Goal: Navigation & Orientation: Find specific page/section

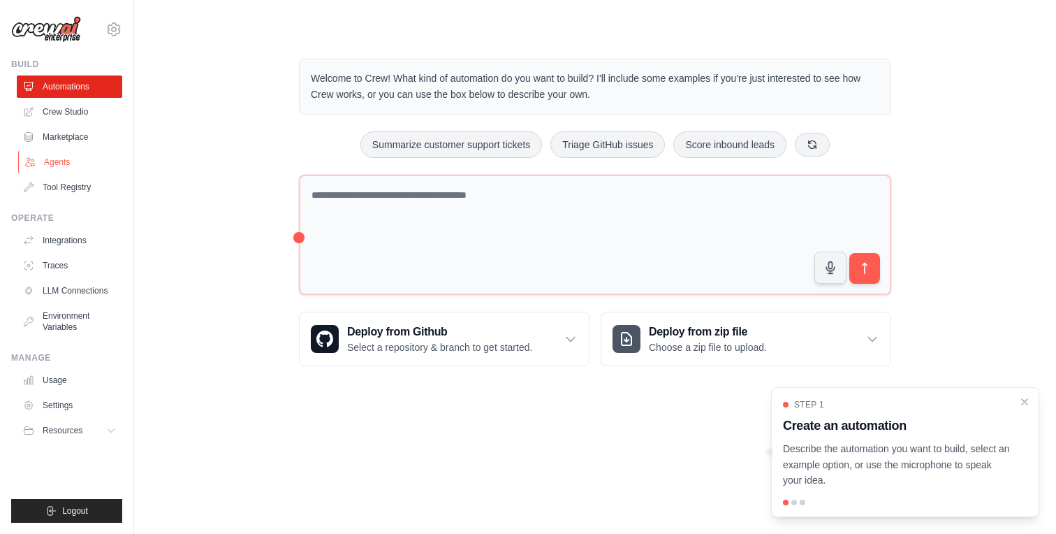
click at [67, 161] on link "Agents" at bounding box center [70, 162] width 105 height 22
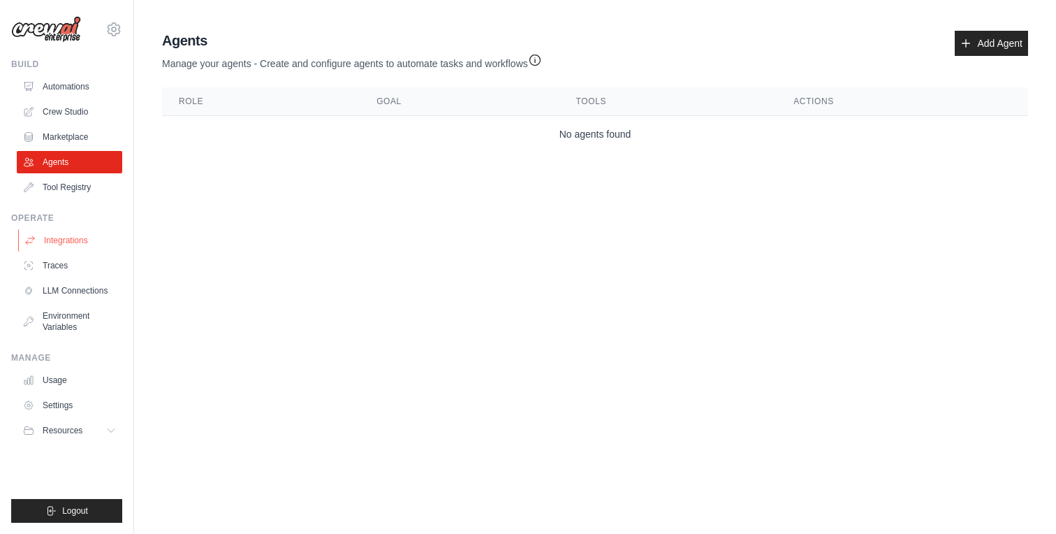
click at [73, 240] on link "Integrations" at bounding box center [70, 240] width 105 height 22
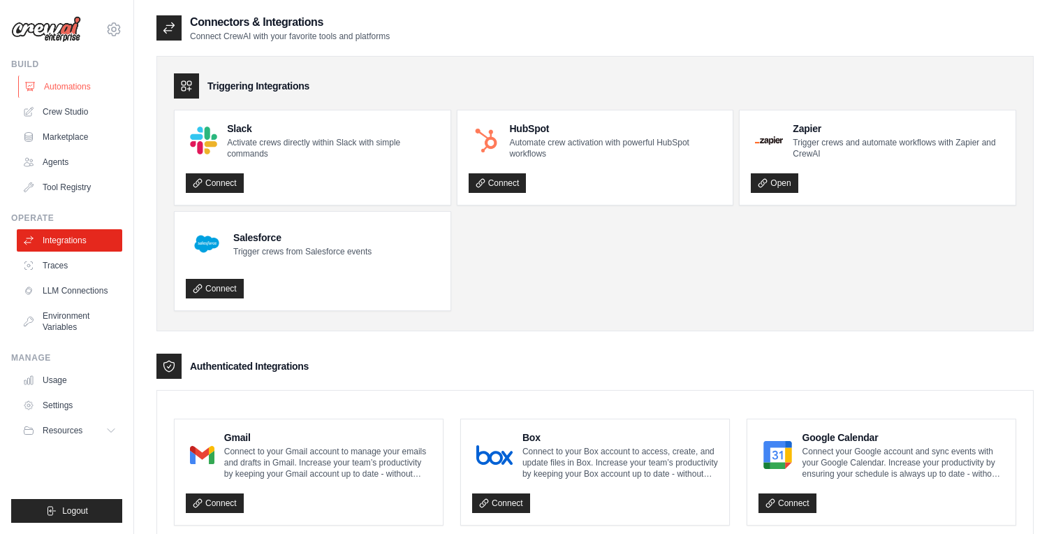
click at [74, 89] on link "Automations" at bounding box center [70, 86] width 105 height 22
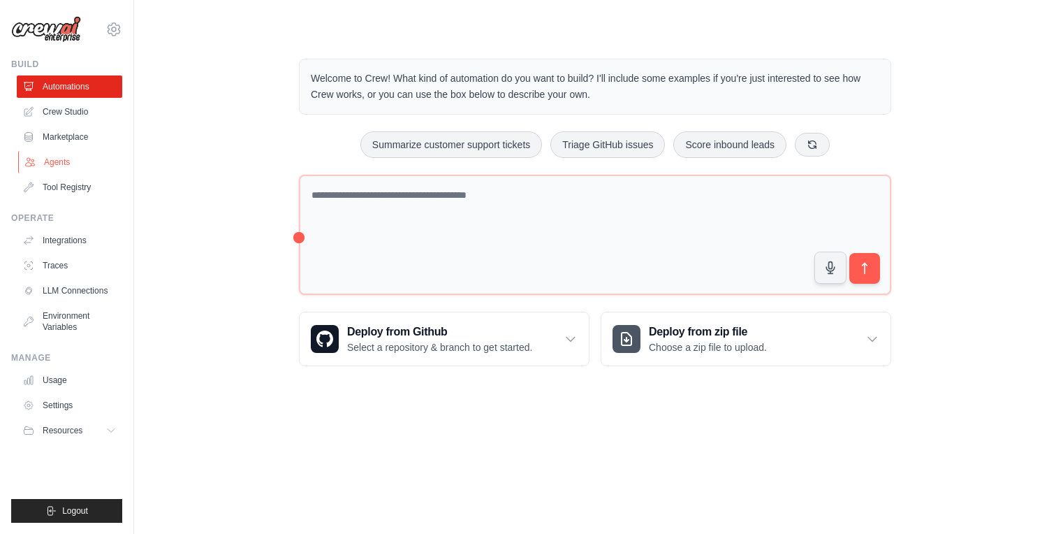
click at [69, 163] on link "Agents" at bounding box center [70, 162] width 105 height 22
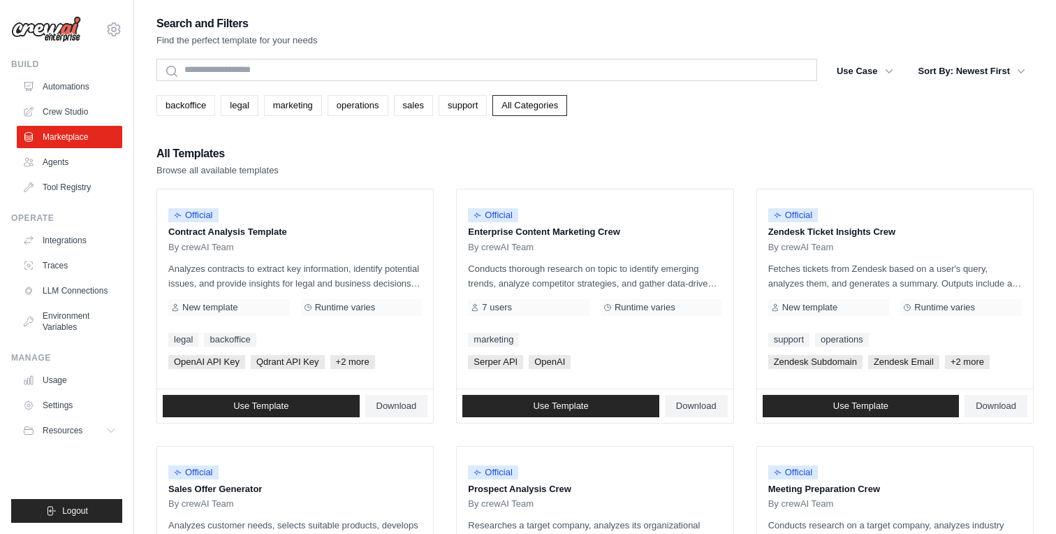
click at [454, 38] on div "Search and Filters Find the perfect template for your needs" at bounding box center [594, 31] width 877 height 34
click at [112, 29] on icon at bounding box center [114, 29] width 4 height 4
click at [39, 48] on div "sivak719@gmail.com Settings Build Automations Crew Studio Marketplace" at bounding box center [67, 267] width 134 height 534
click at [68, 89] on link "Automations" at bounding box center [70, 86] width 105 height 22
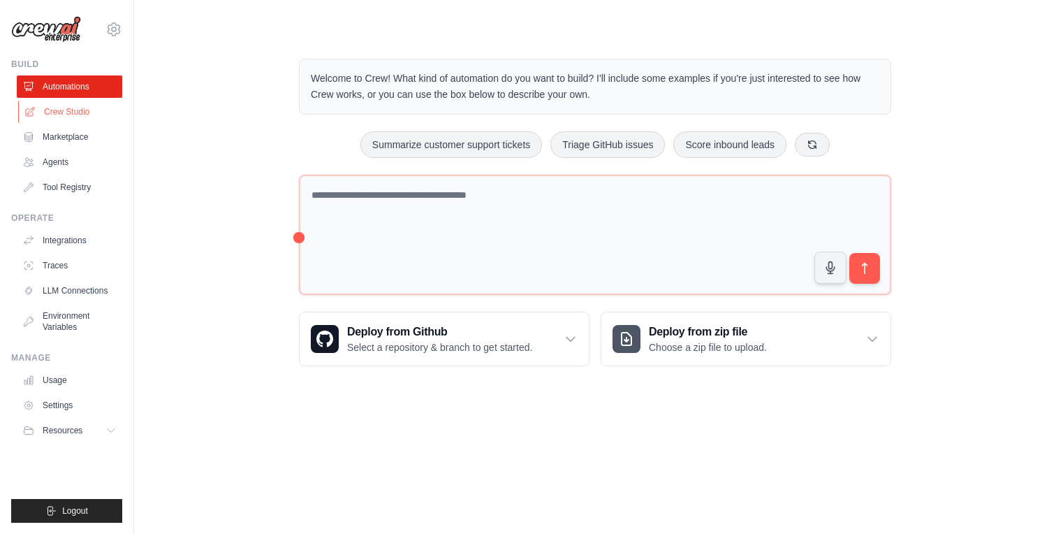
click at [80, 107] on link "Crew Studio" at bounding box center [70, 112] width 105 height 22
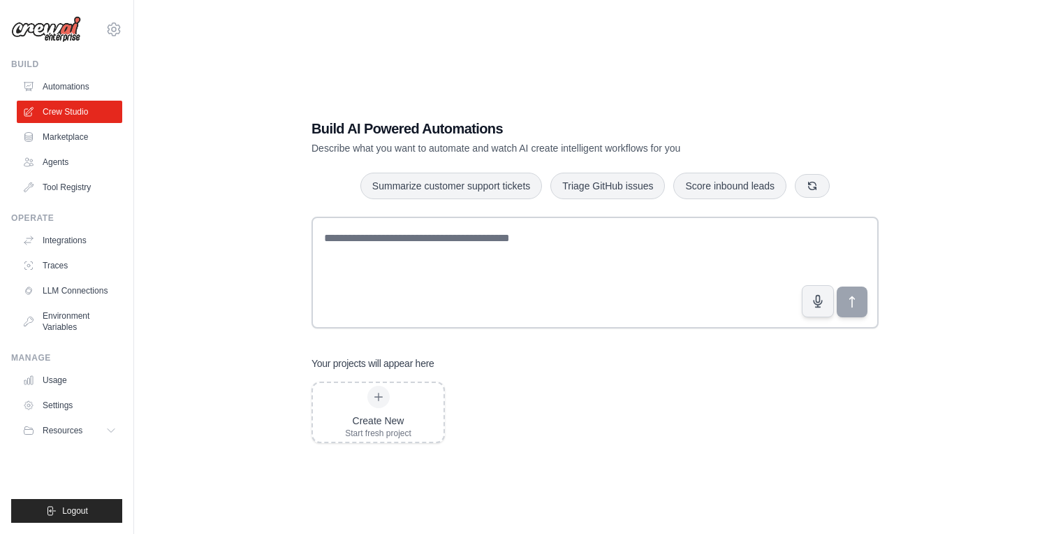
click at [72, 135] on link "Marketplace" at bounding box center [69, 137] width 105 height 22
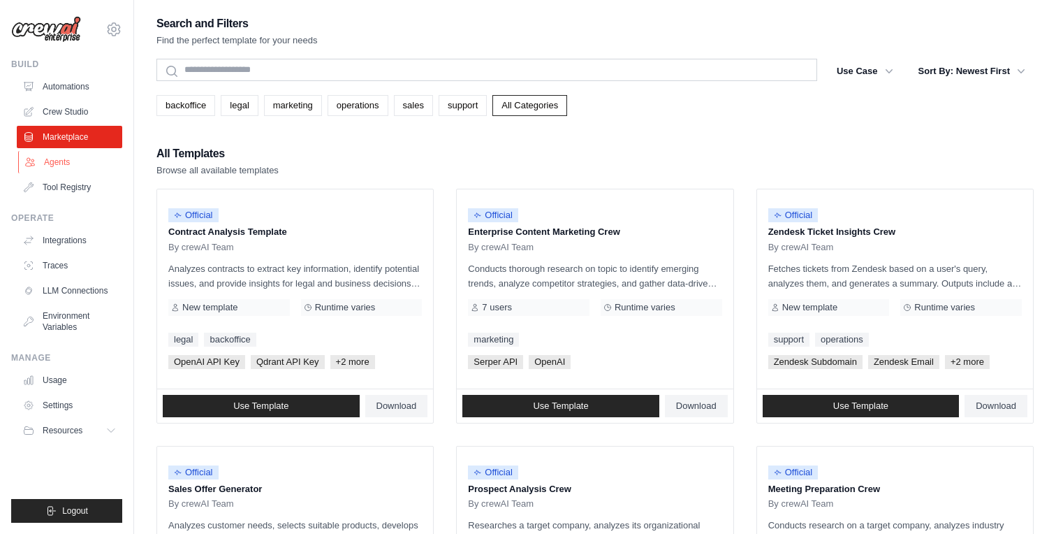
click at [74, 167] on link "Agents" at bounding box center [70, 162] width 105 height 22
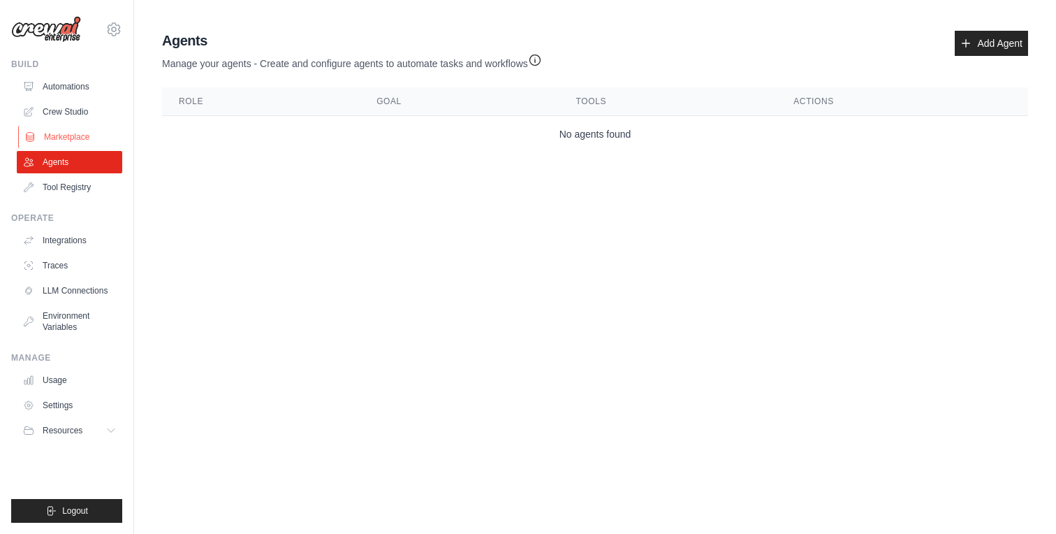
click at [74, 138] on link "Marketplace" at bounding box center [70, 137] width 105 height 22
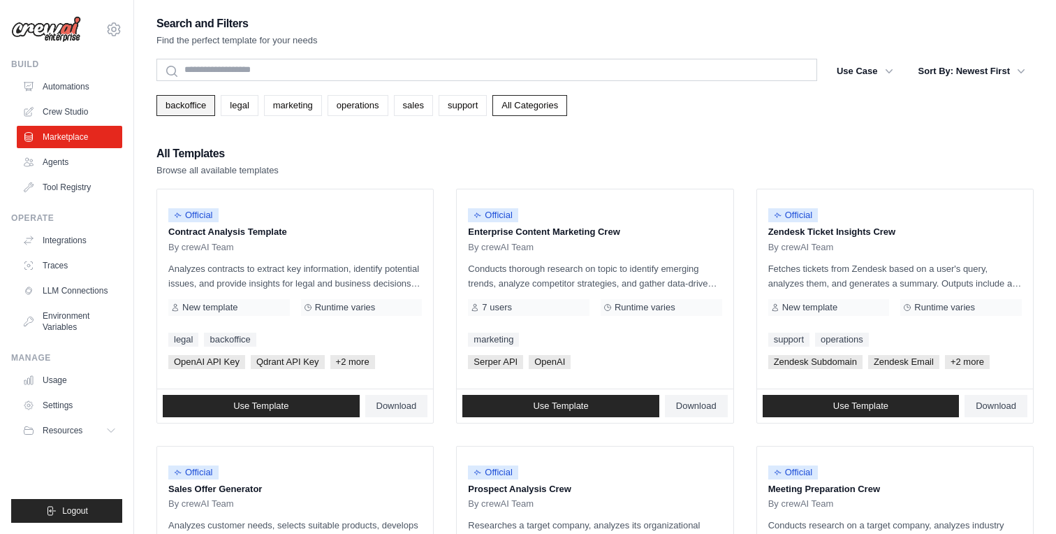
click at [176, 111] on link "backoffice" at bounding box center [185, 105] width 59 height 21
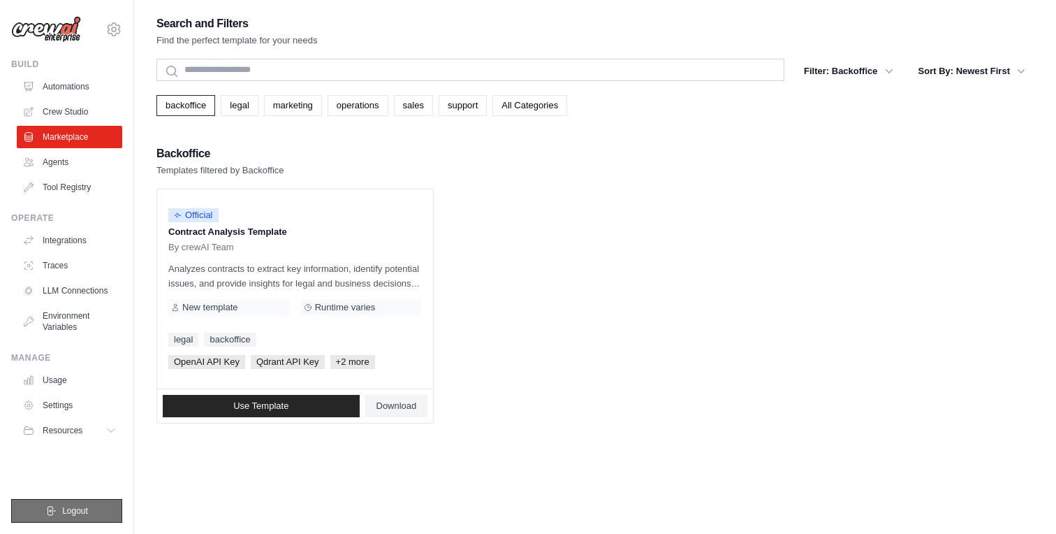
click at [94, 500] on button "Logout" at bounding box center [66, 511] width 111 height 24
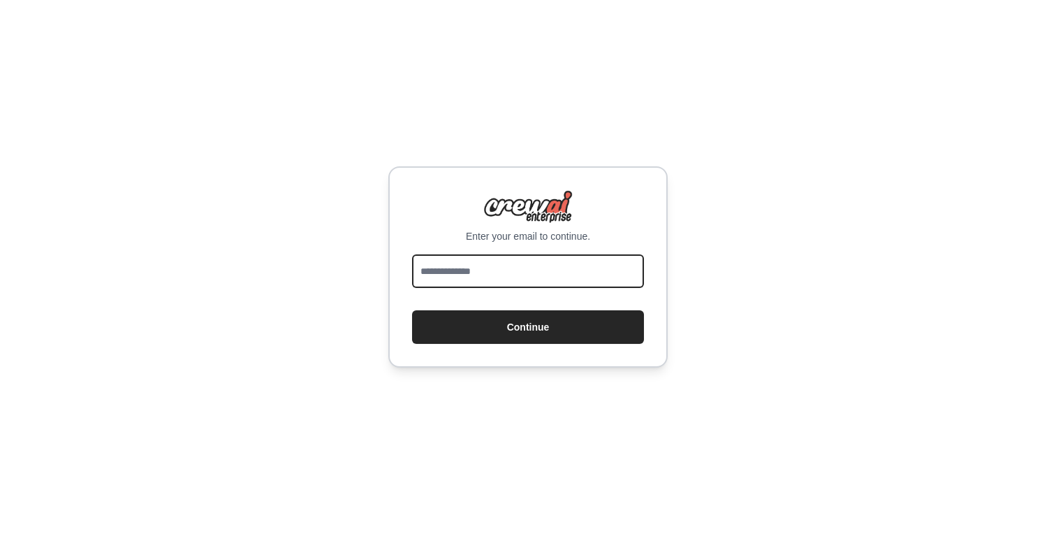
click at [477, 264] on input "email" at bounding box center [528, 271] width 232 height 34
type input "**********"
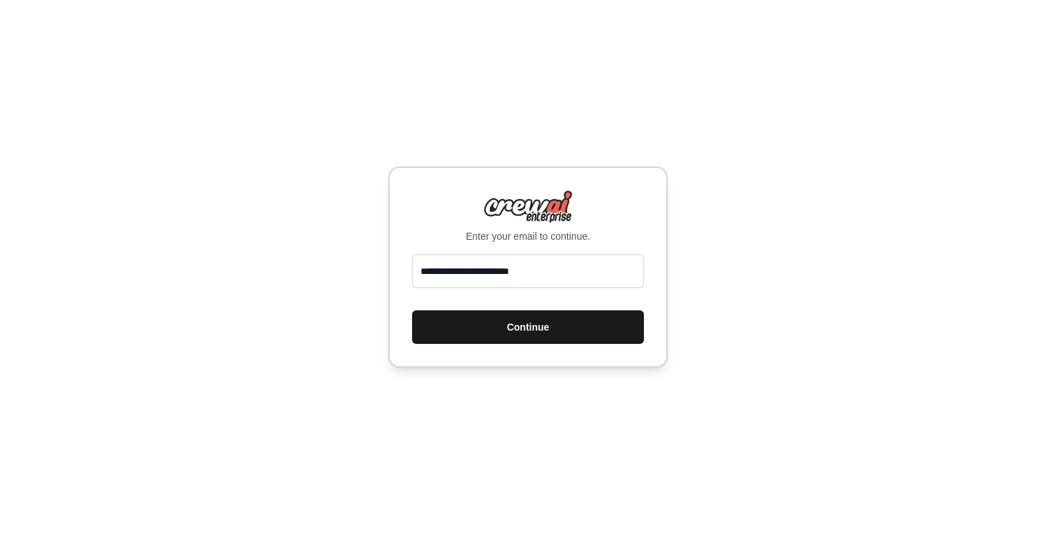
click at [512, 331] on button "Continue" at bounding box center [528, 327] width 232 height 34
